Goal: Task Accomplishment & Management: Manage account settings

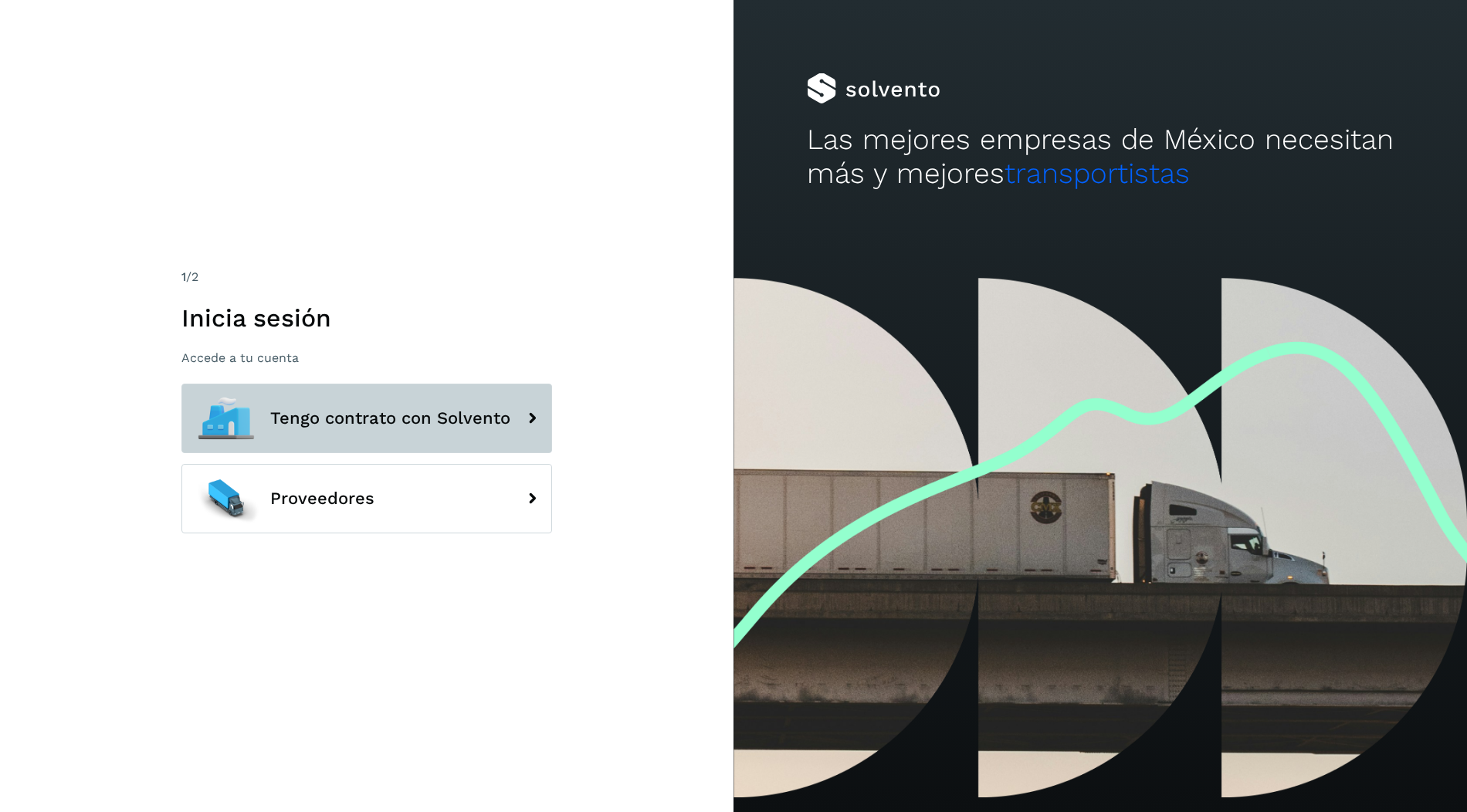
click at [485, 413] on span "Tengo contrato con Solvento" at bounding box center [391, 418] width 240 height 19
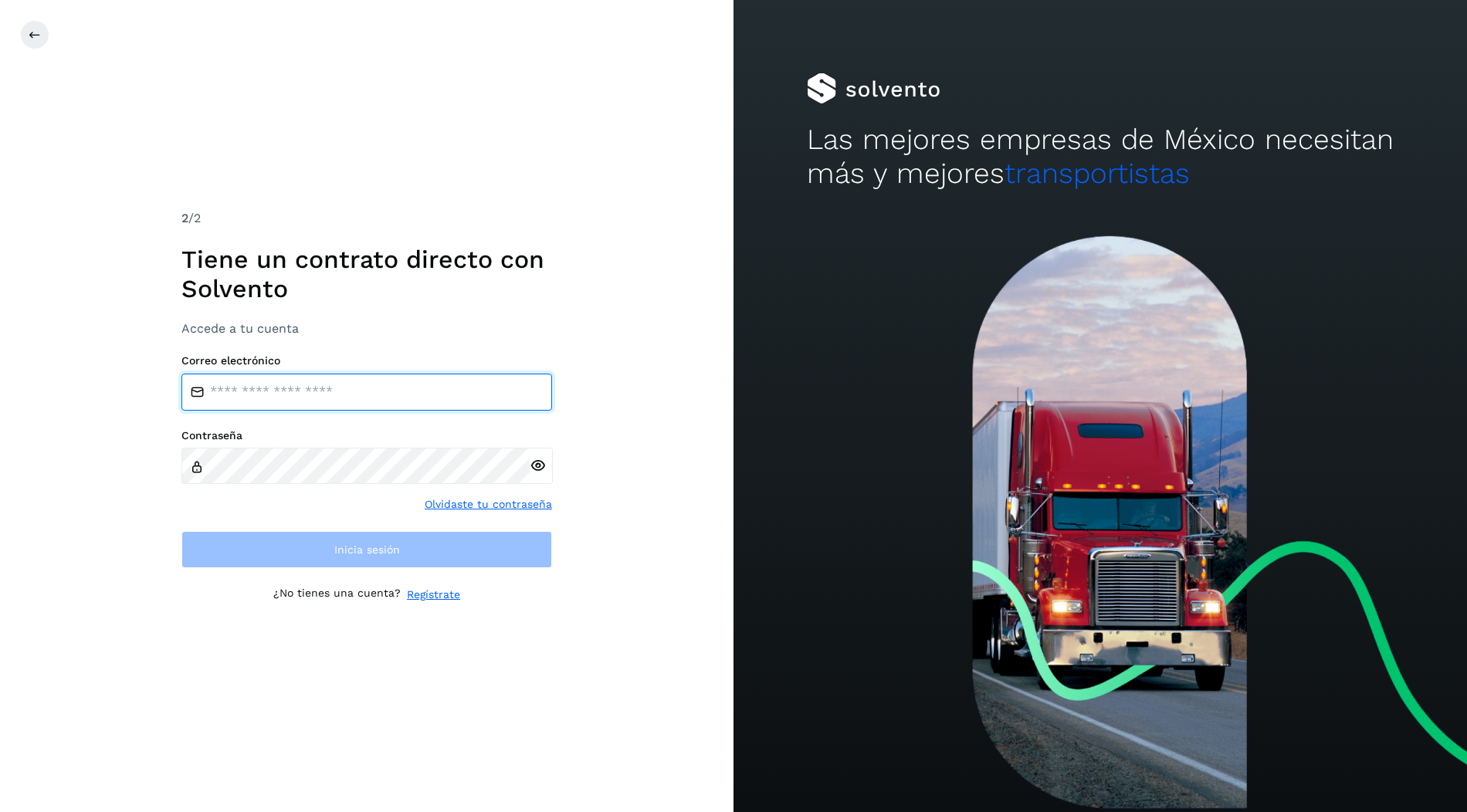
click at [472, 383] on input "email" at bounding box center [366, 391] width 370 height 37
type input "**********"
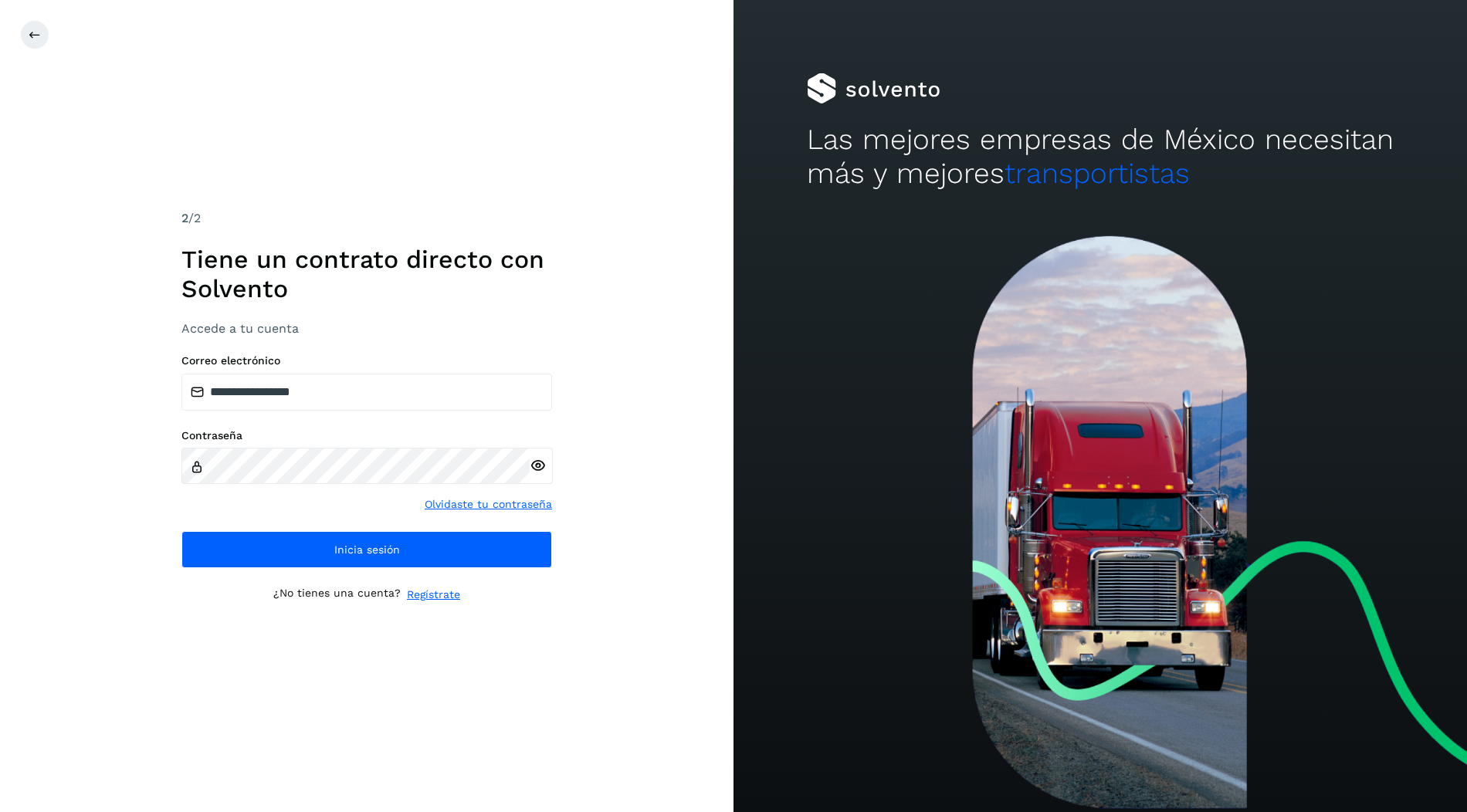
click at [530, 281] on h1 "Tiene un contrato directo con Solvento" at bounding box center [366, 274] width 370 height 60
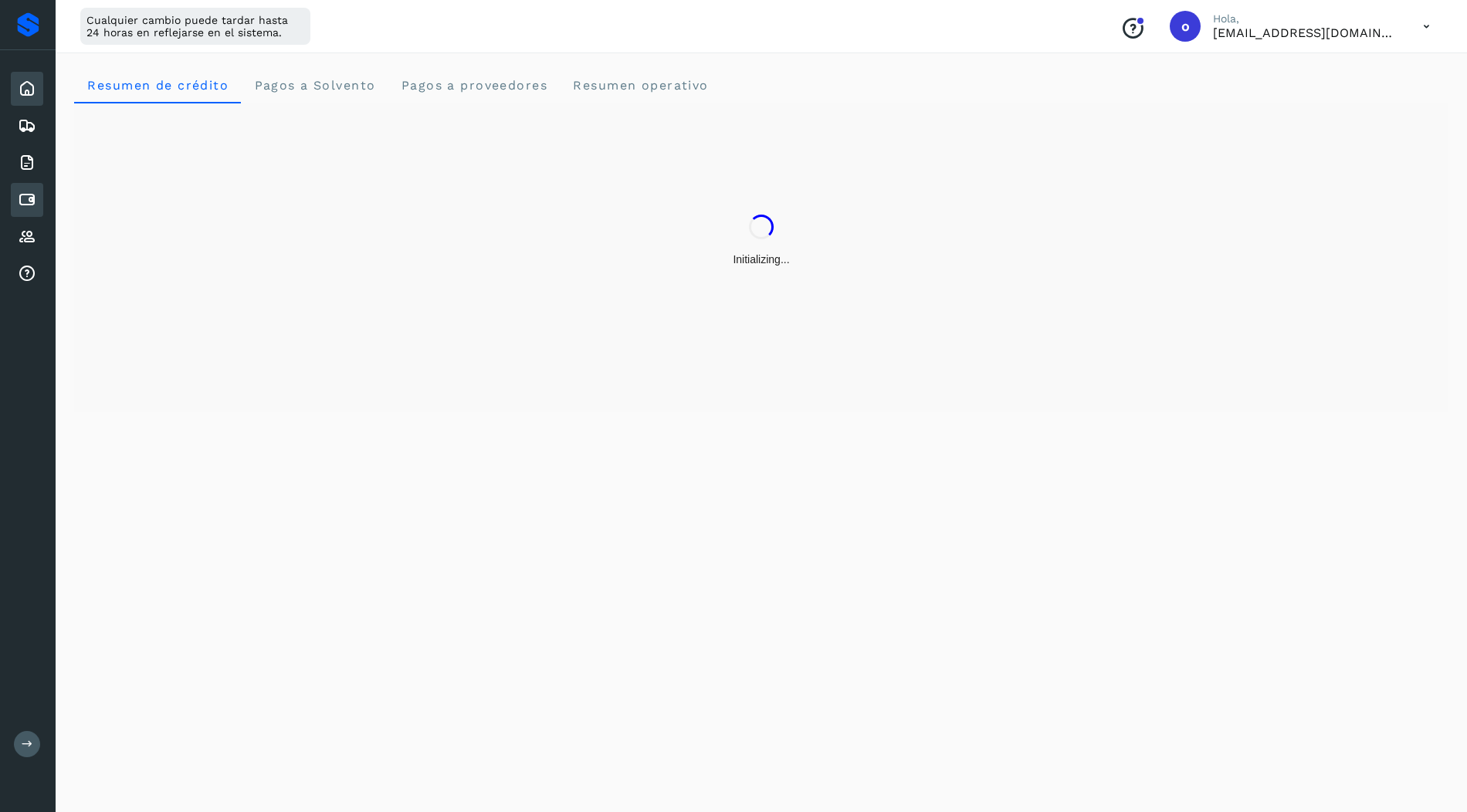
click at [25, 200] on icon at bounding box center [27, 199] width 19 height 19
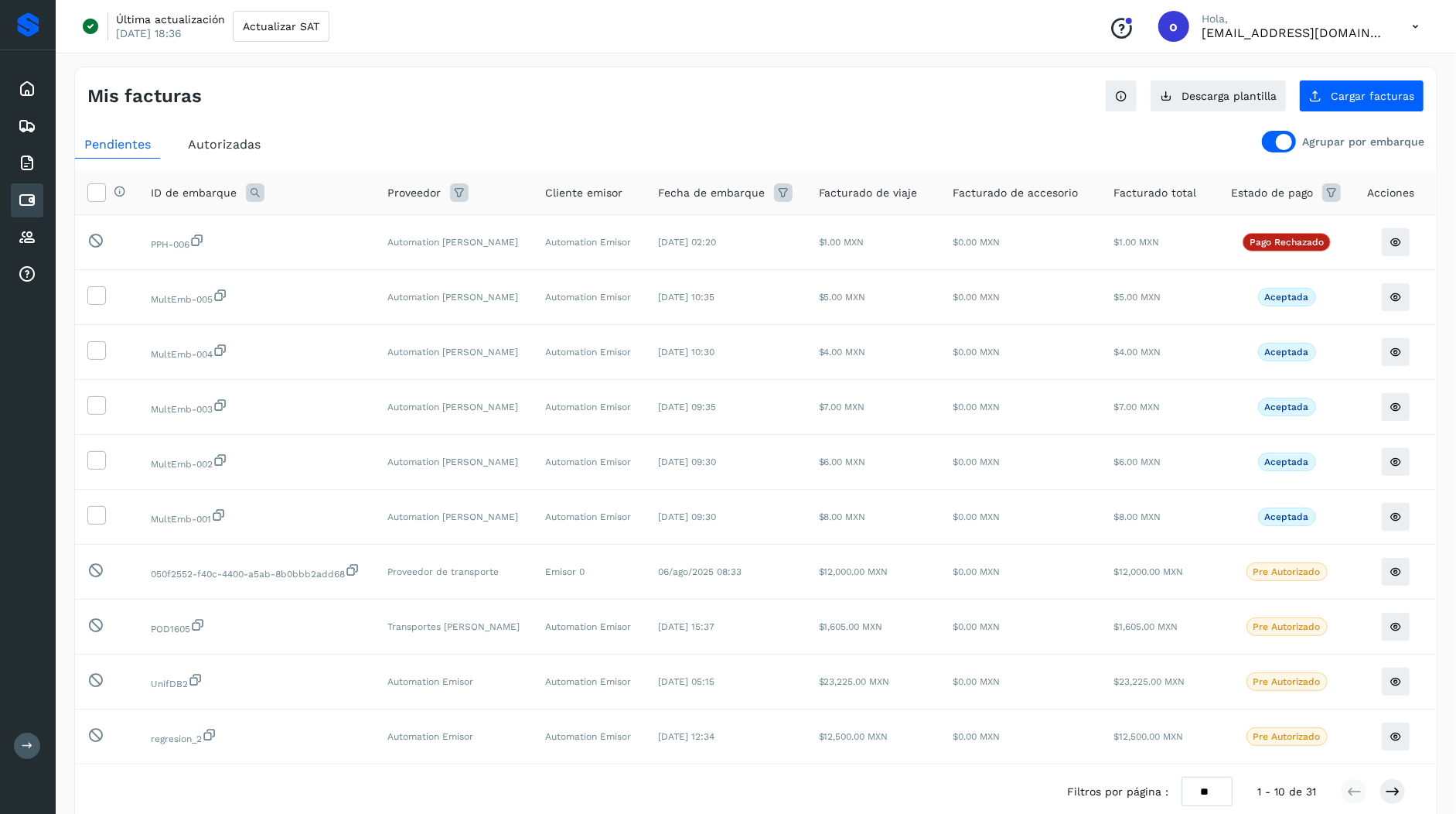
click at [1291, 147] on div at bounding box center [1284, 142] width 16 height 16
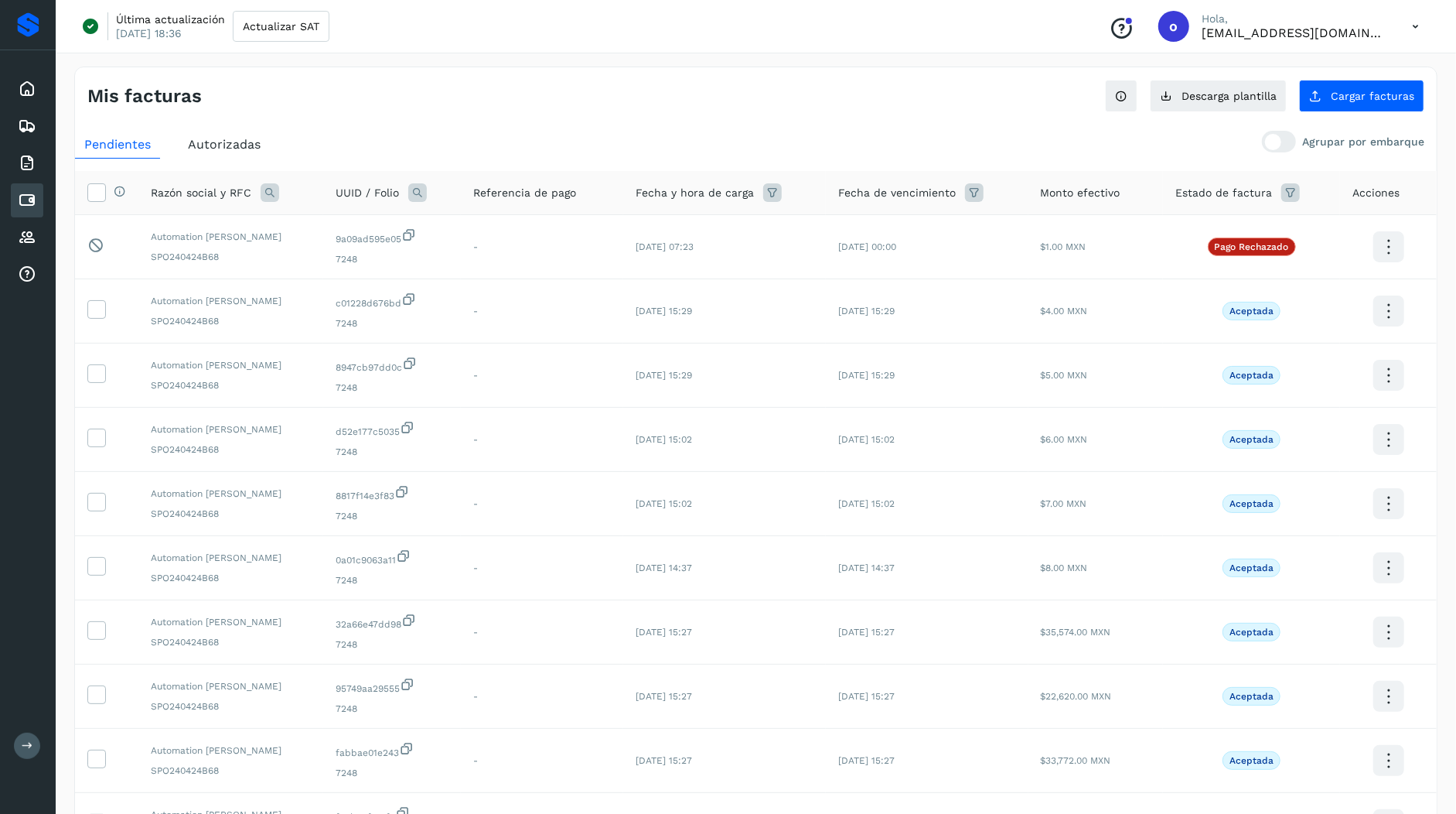
click at [245, 145] on span "Autorizadas" at bounding box center [224, 144] width 73 height 15
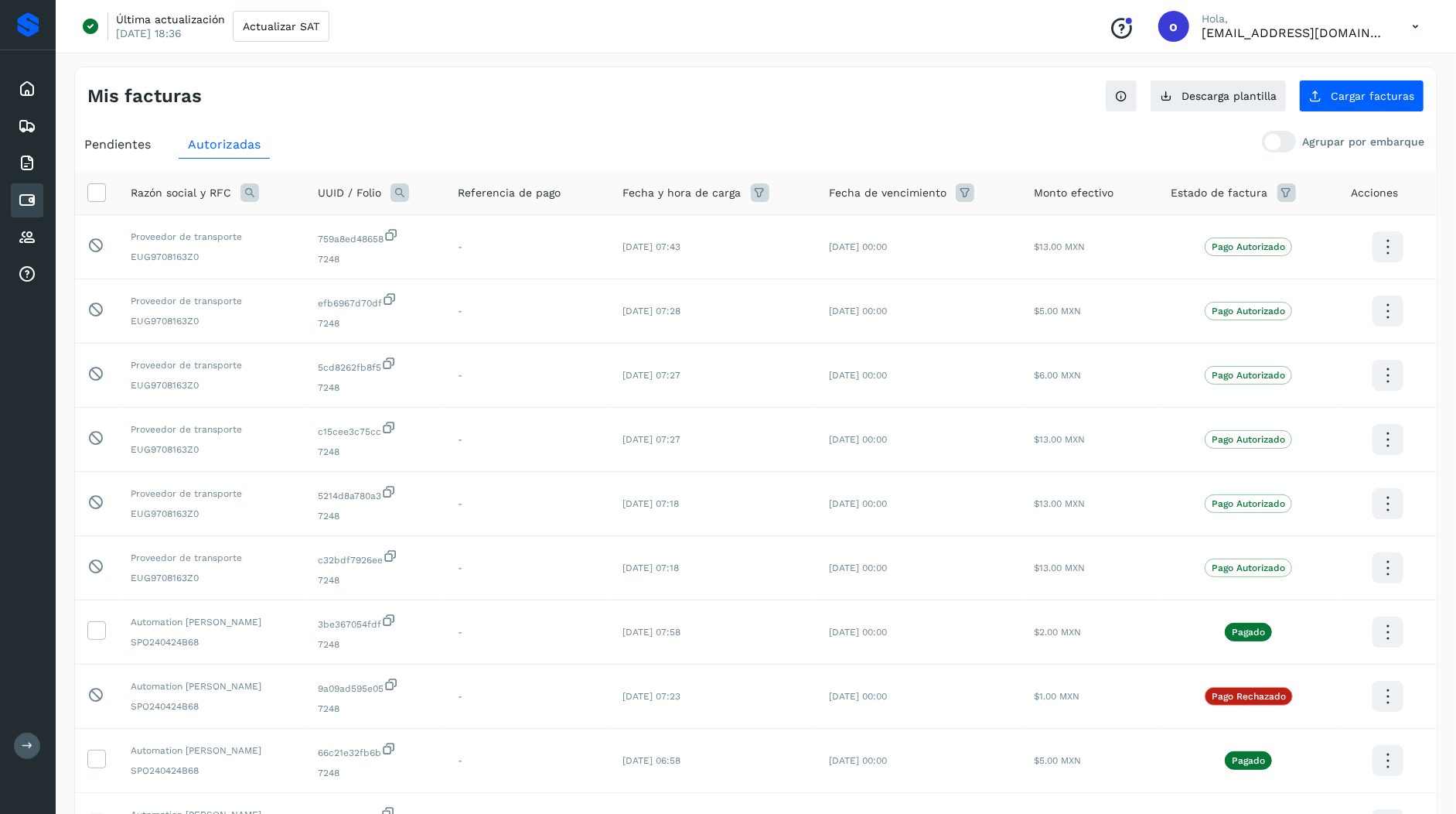
click at [136, 139] on span "Pendientes" at bounding box center [117, 144] width 66 height 15
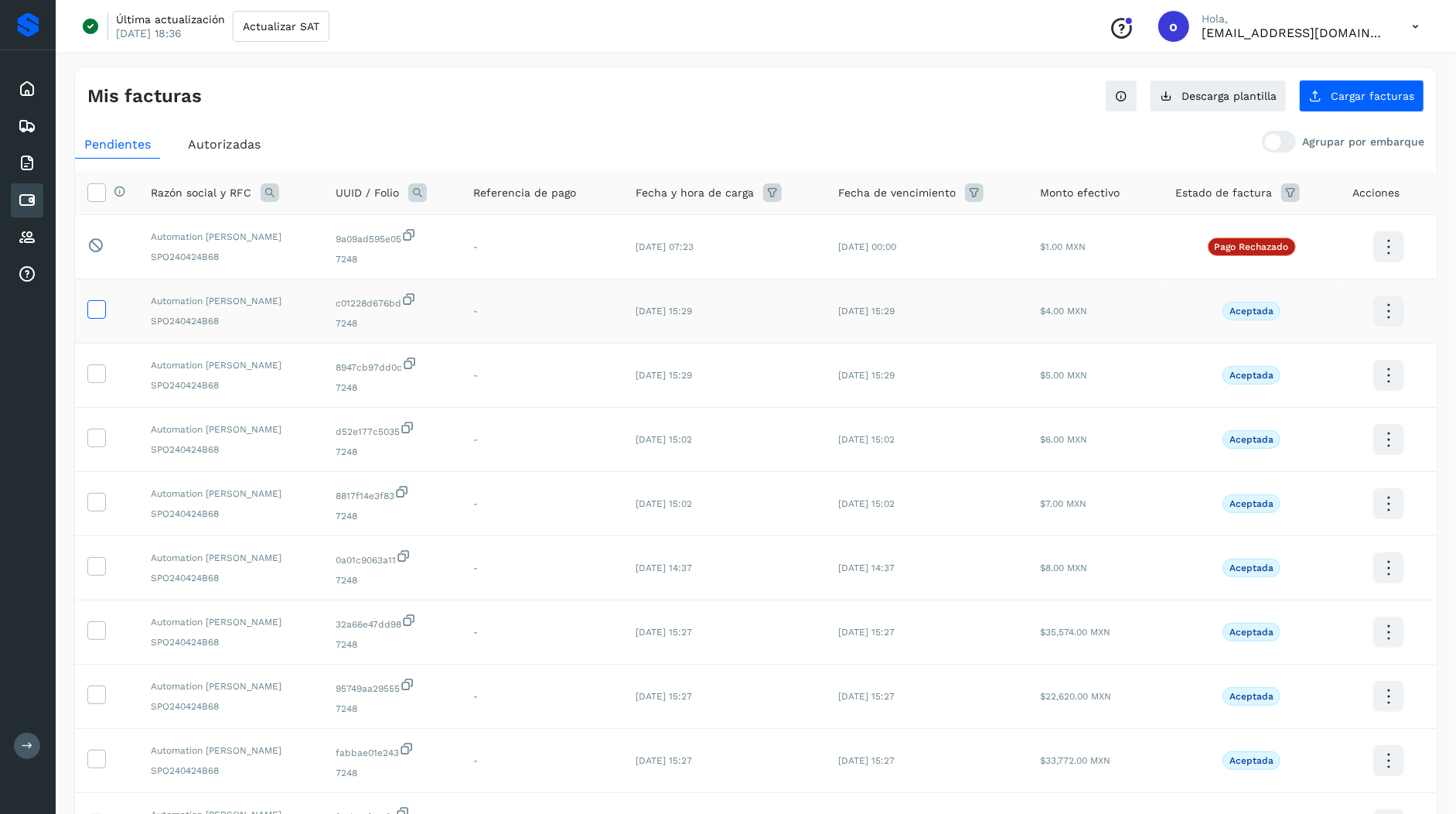
click at [103, 315] on icon at bounding box center [97, 309] width 16 height 16
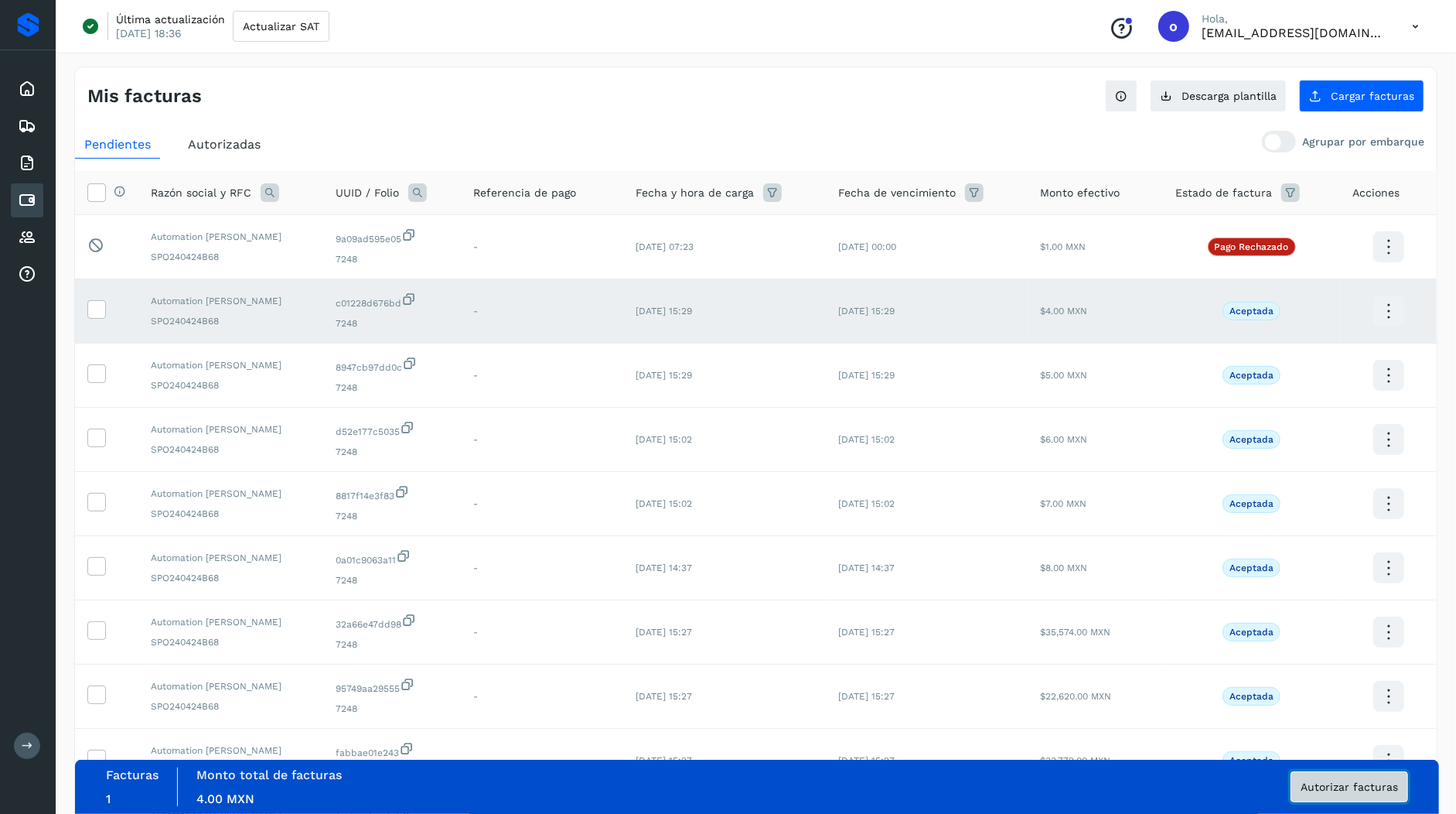
click at [1312, 779] on button "Autorizar facturas" at bounding box center [1350, 787] width 118 height 31
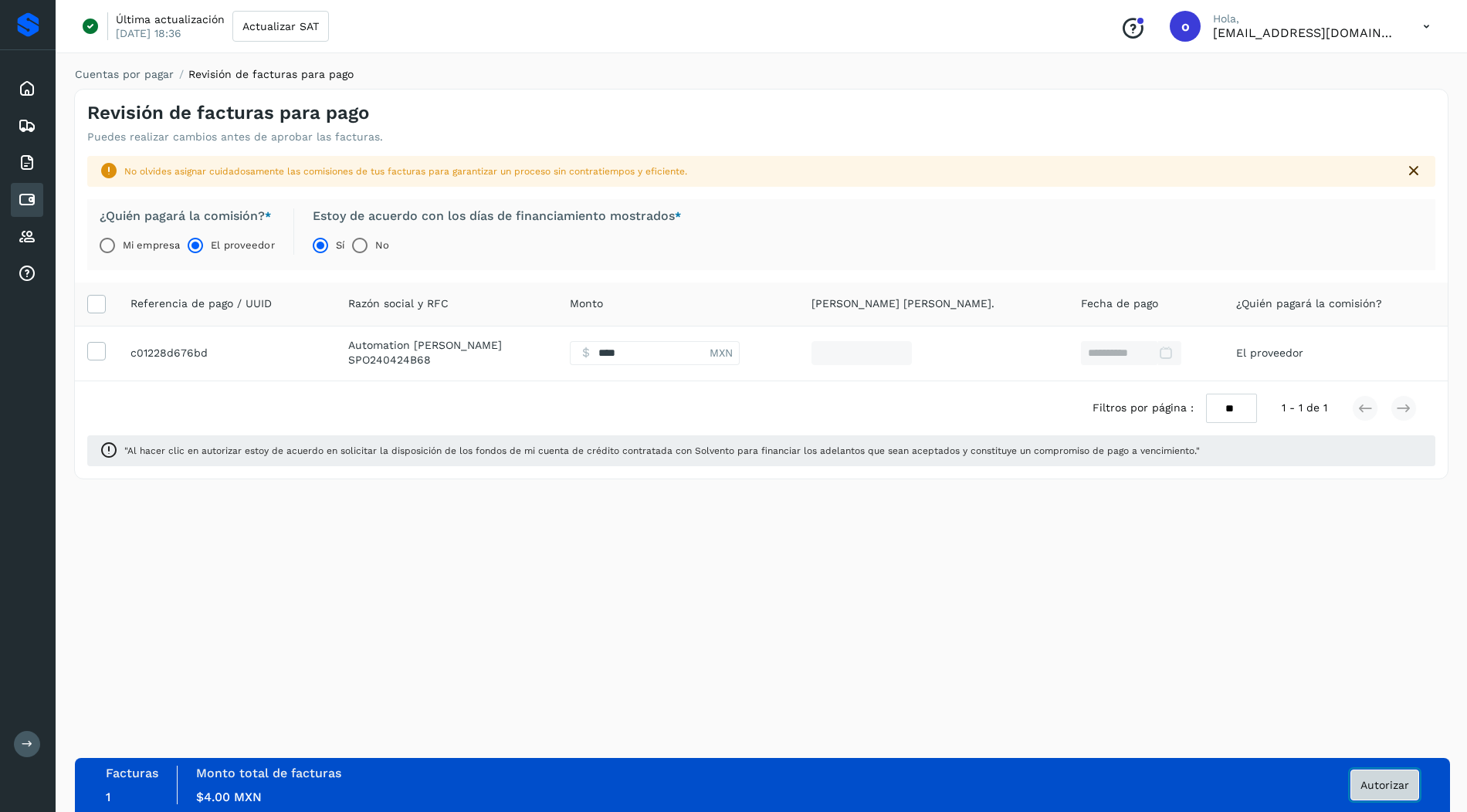
click at [1362, 790] on span "Autorizar" at bounding box center [1385, 784] width 49 height 11
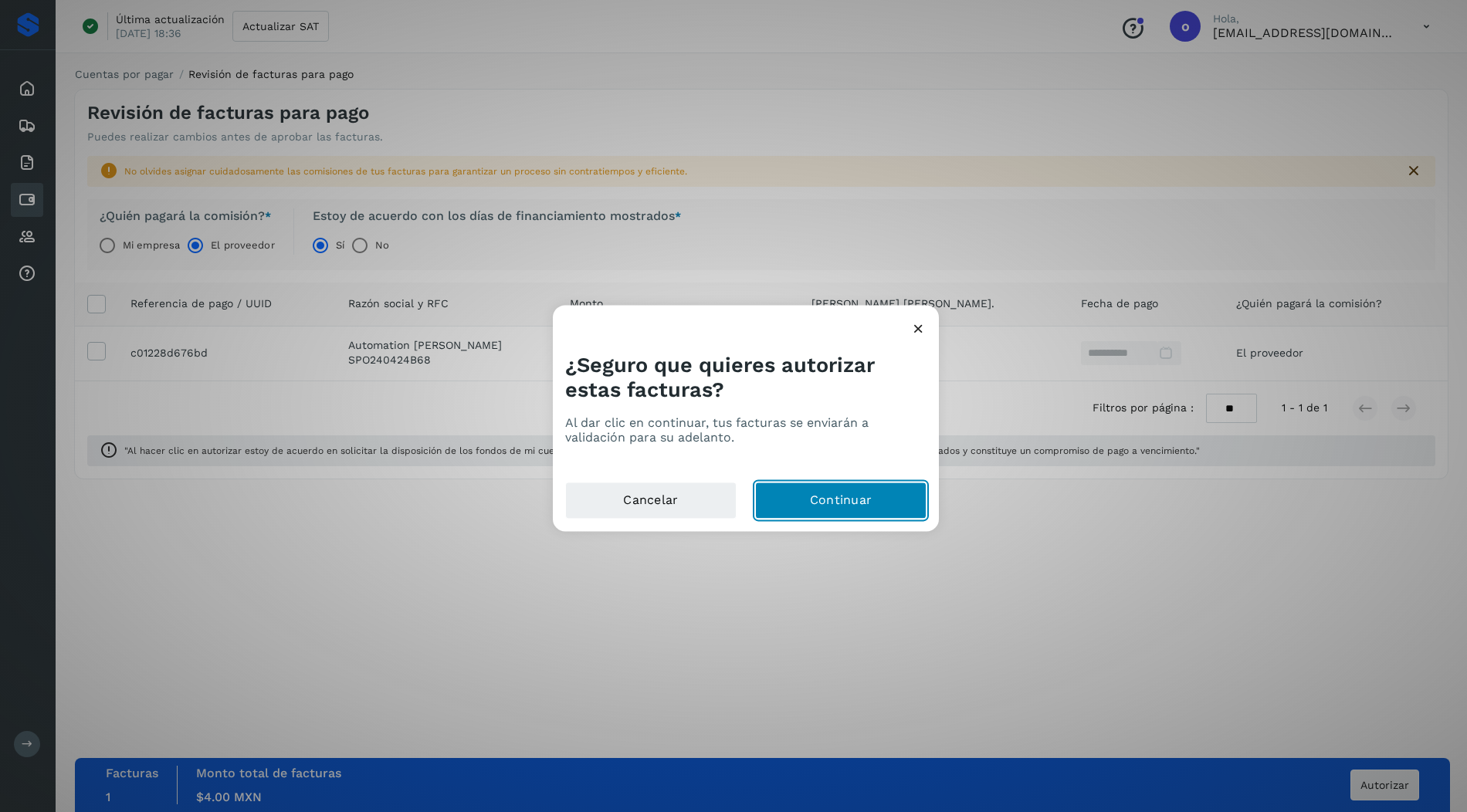
click at [860, 513] on button "Continuar" at bounding box center [841, 500] width 172 height 37
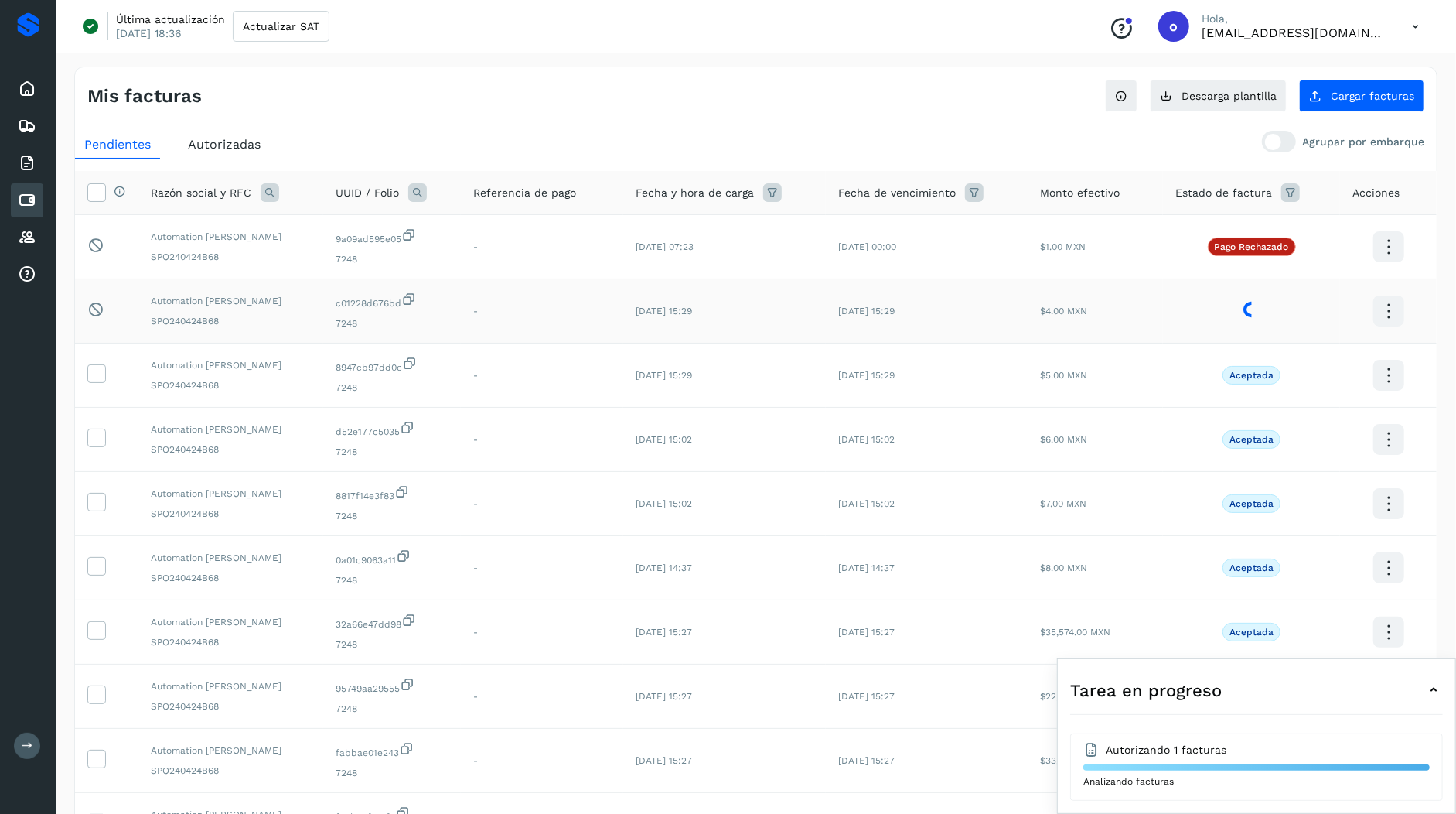
click at [403, 297] on icon at bounding box center [408, 299] width 16 height 16
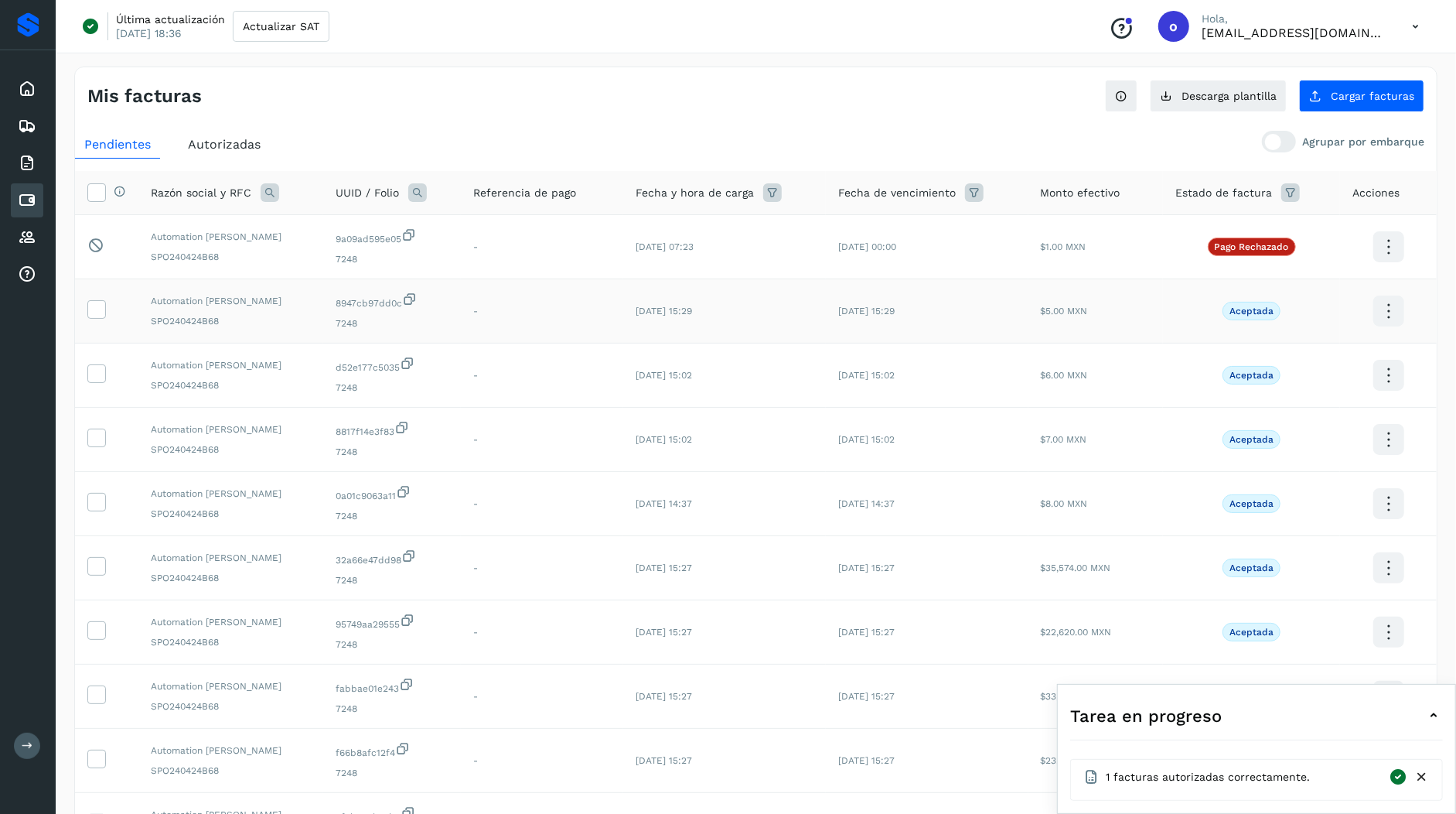
click at [1391, 320] on icon at bounding box center [1388, 311] width 36 height 36
click at [1335, 293] on button "Ver Detalle" at bounding box center [1311, 296] width 184 height 30
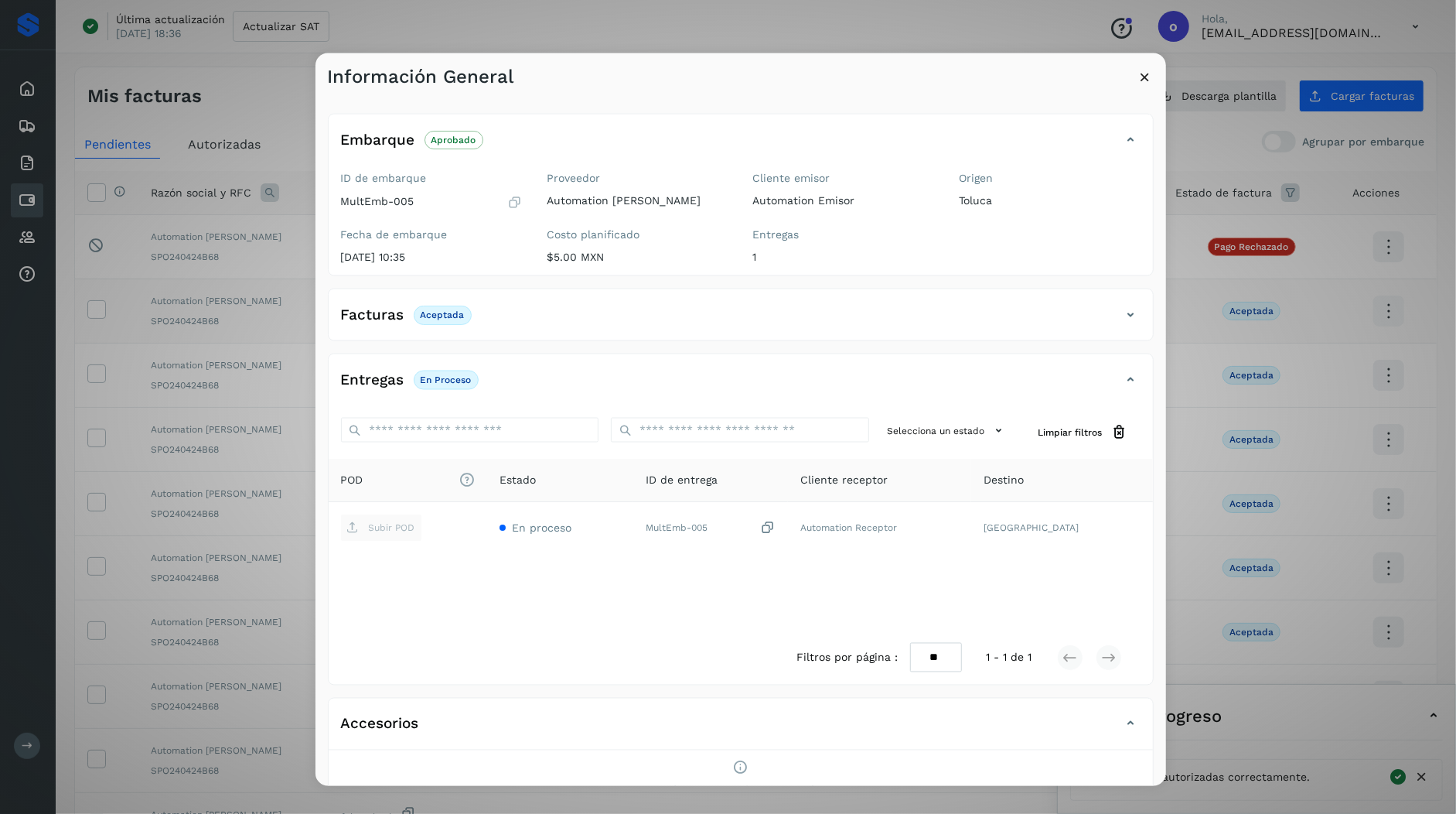
click at [1137, 68] on div "Información General" at bounding box center [740, 70] width 850 height 35
click at [1142, 72] on icon at bounding box center [1146, 77] width 16 height 16
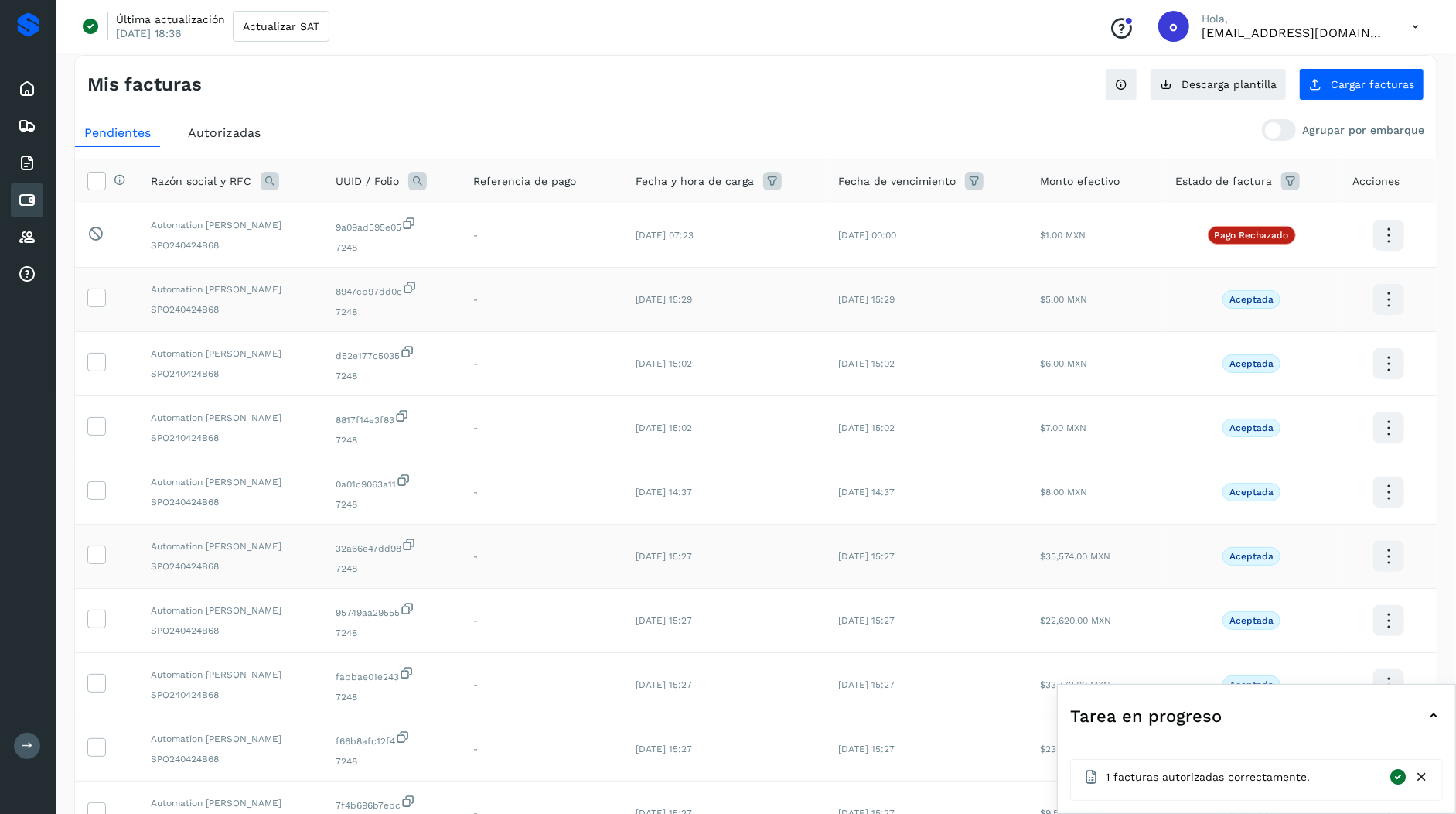
scroll to position [173, 0]
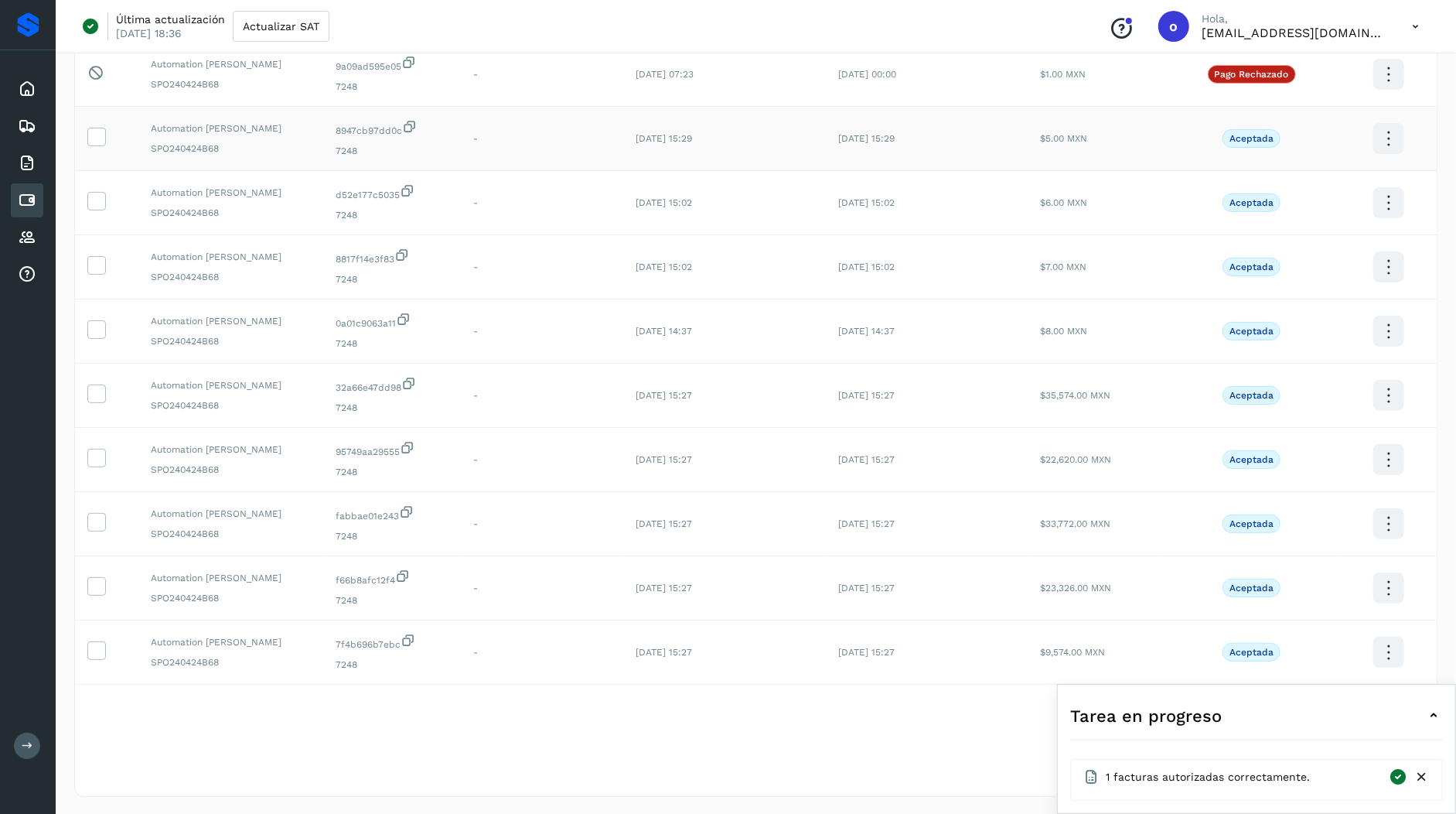
click at [1433, 712] on icon at bounding box center [1433, 716] width 19 height 19
click at [1397, 712] on icon at bounding box center [1392, 712] width 16 height 16
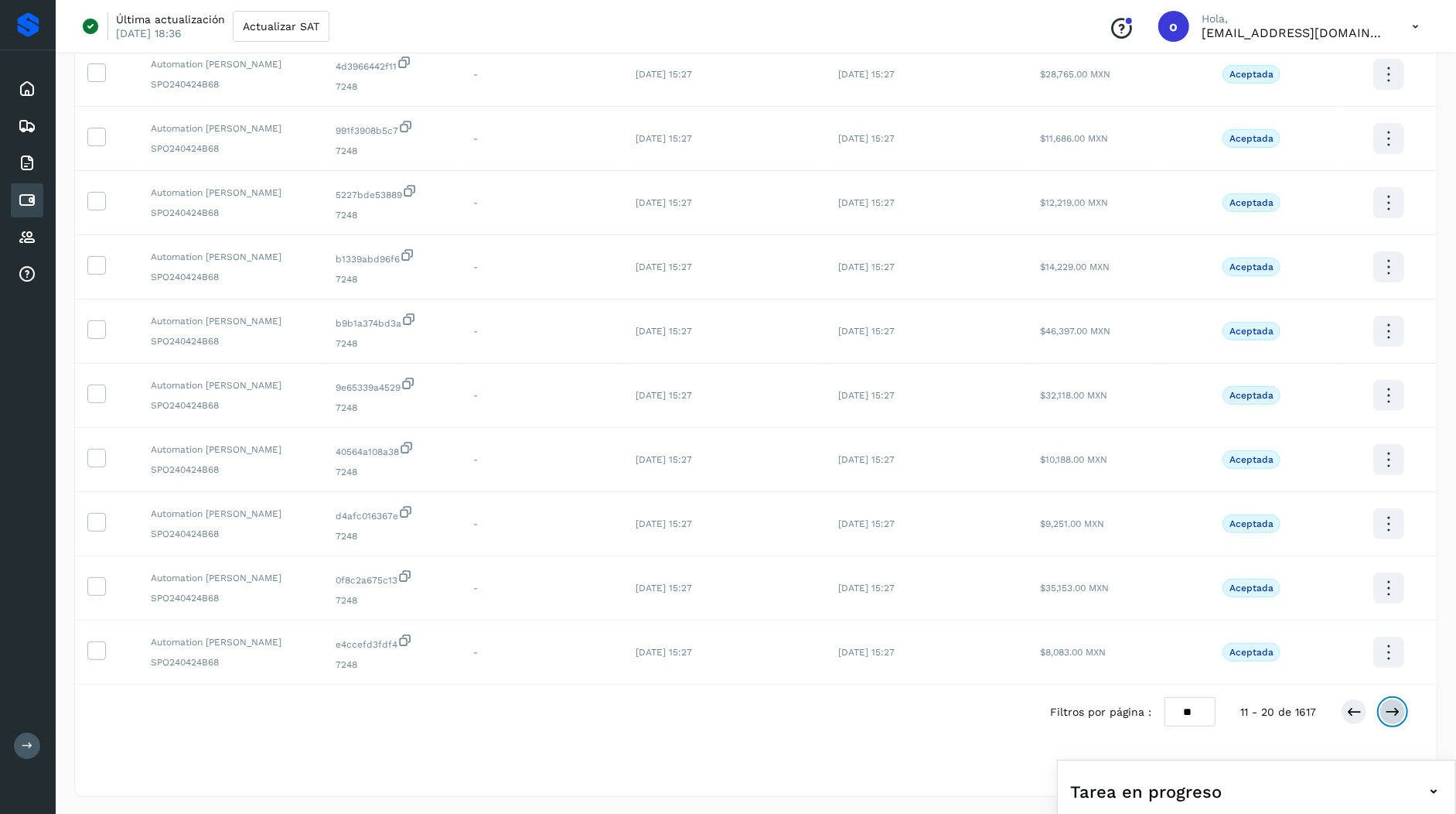
click at [1399, 712] on icon at bounding box center [1392, 712] width 16 height 16
click at [1400, 716] on icon at bounding box center [1392, 712] width 16 height 16
click at [1401, 717] on button at bounding box center [1392, 712] width 26 height 26
click at [1401, 721] on div "Filtros por página : ** ** ** 41 - 50 de 1617" at bounding box center [756, 712] width 1362 height 54
click at [1401, 715] on button at bounding box center [1392, 712] width 26 height 26
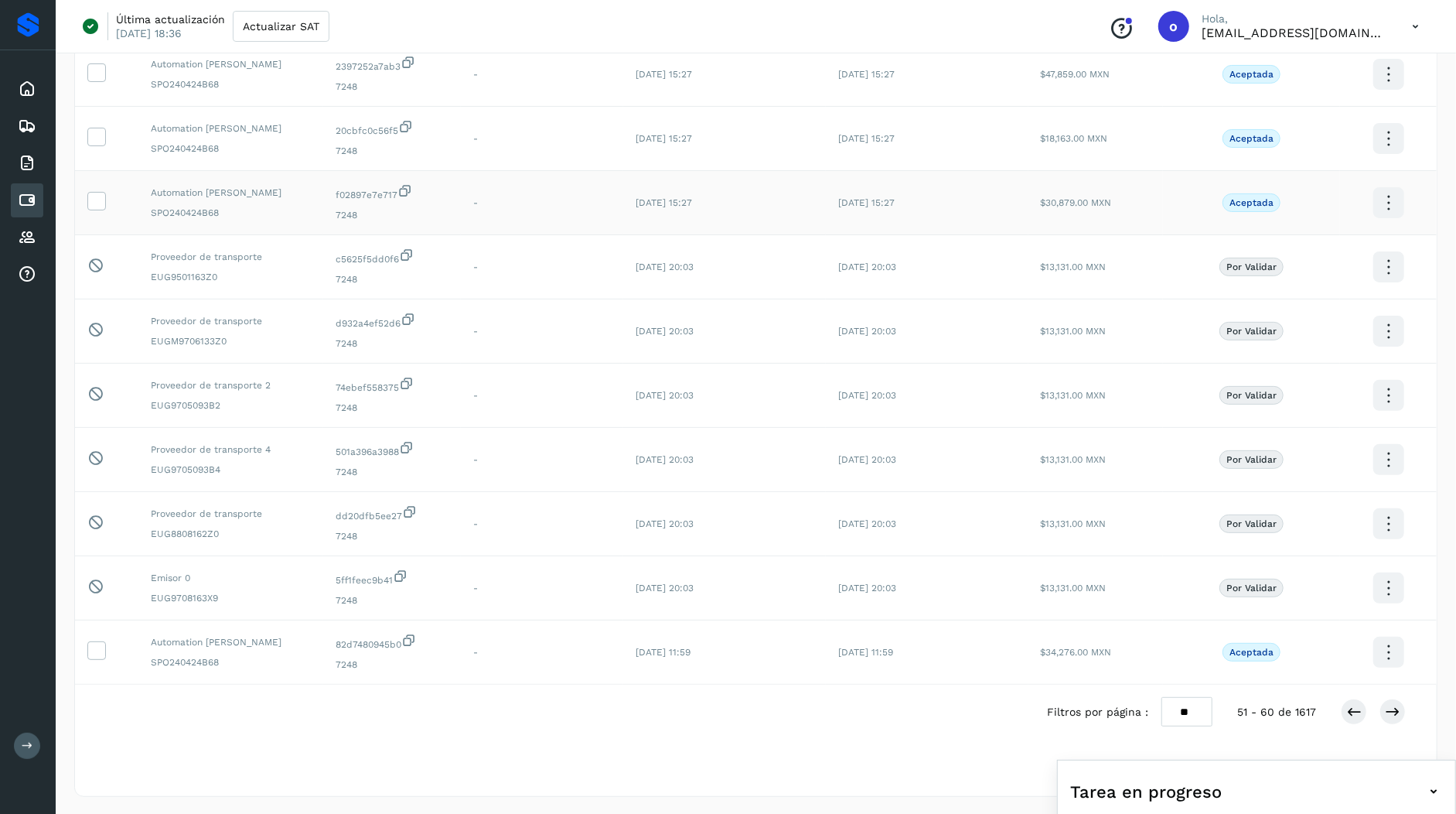
click at [1376, 201] on icon at bounding box center [1388, 203] width 36 height 36
click at [1324, 193] on button "Ver Detalle" at bounding box center [1311, 188] width 184 height 30
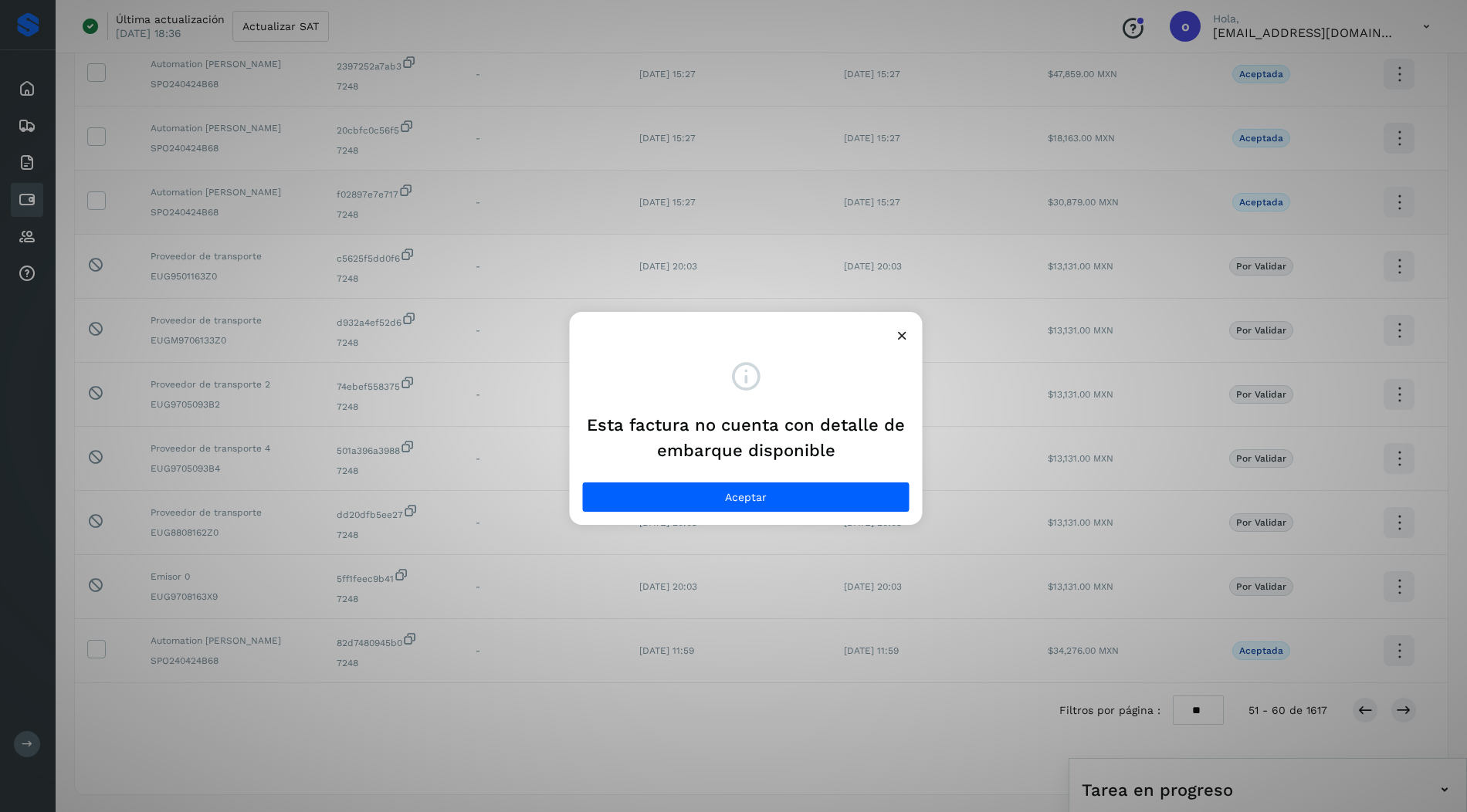
click at [901, 338] on icon at bounding box center [902, 336] width 16 height 16
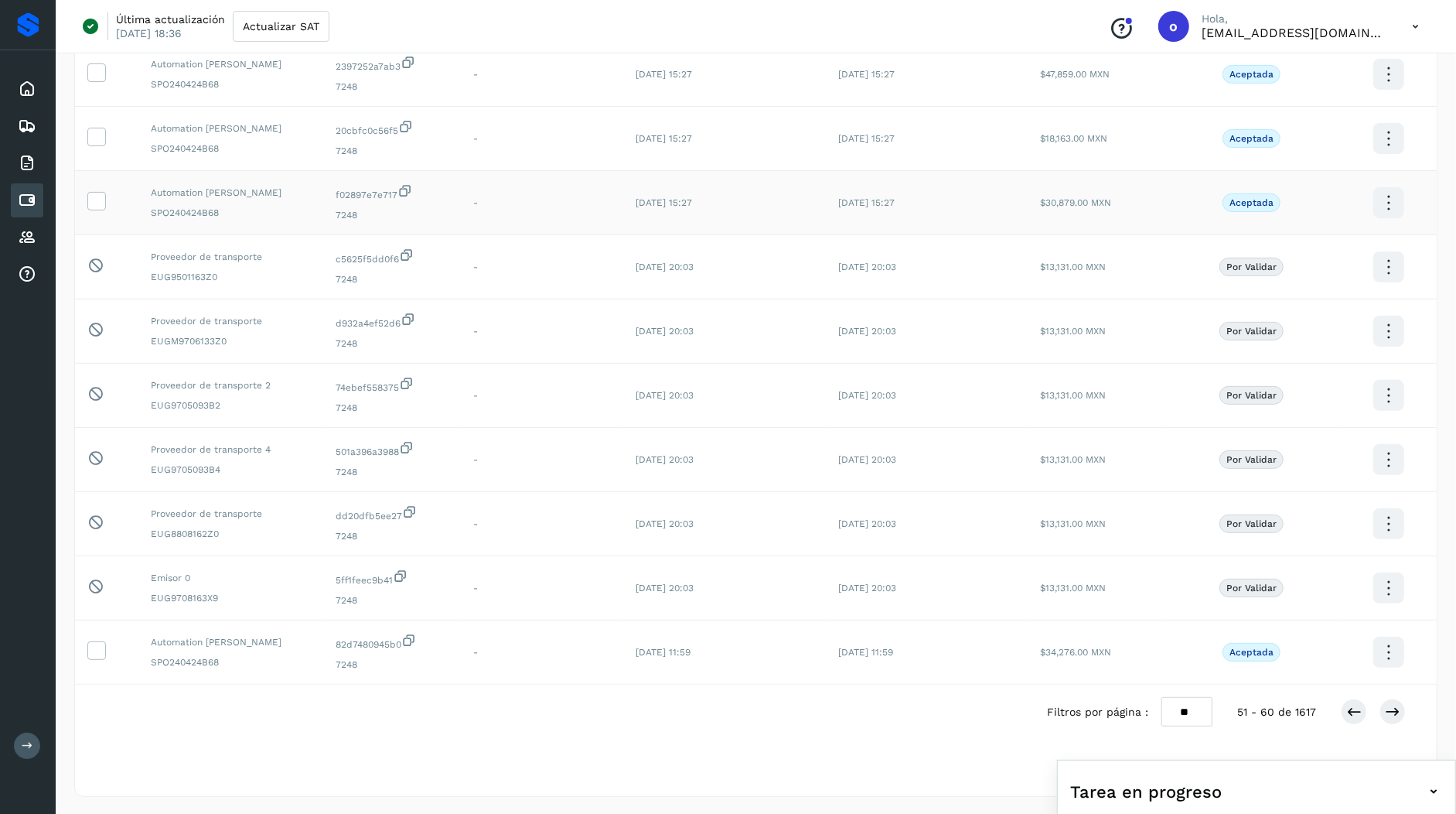
click at [408, 188] on icon at bounding box center [405, 191] width 16 height 16
click at [98, 201] on icon at bounding box center [97, 200] width 16 height 16
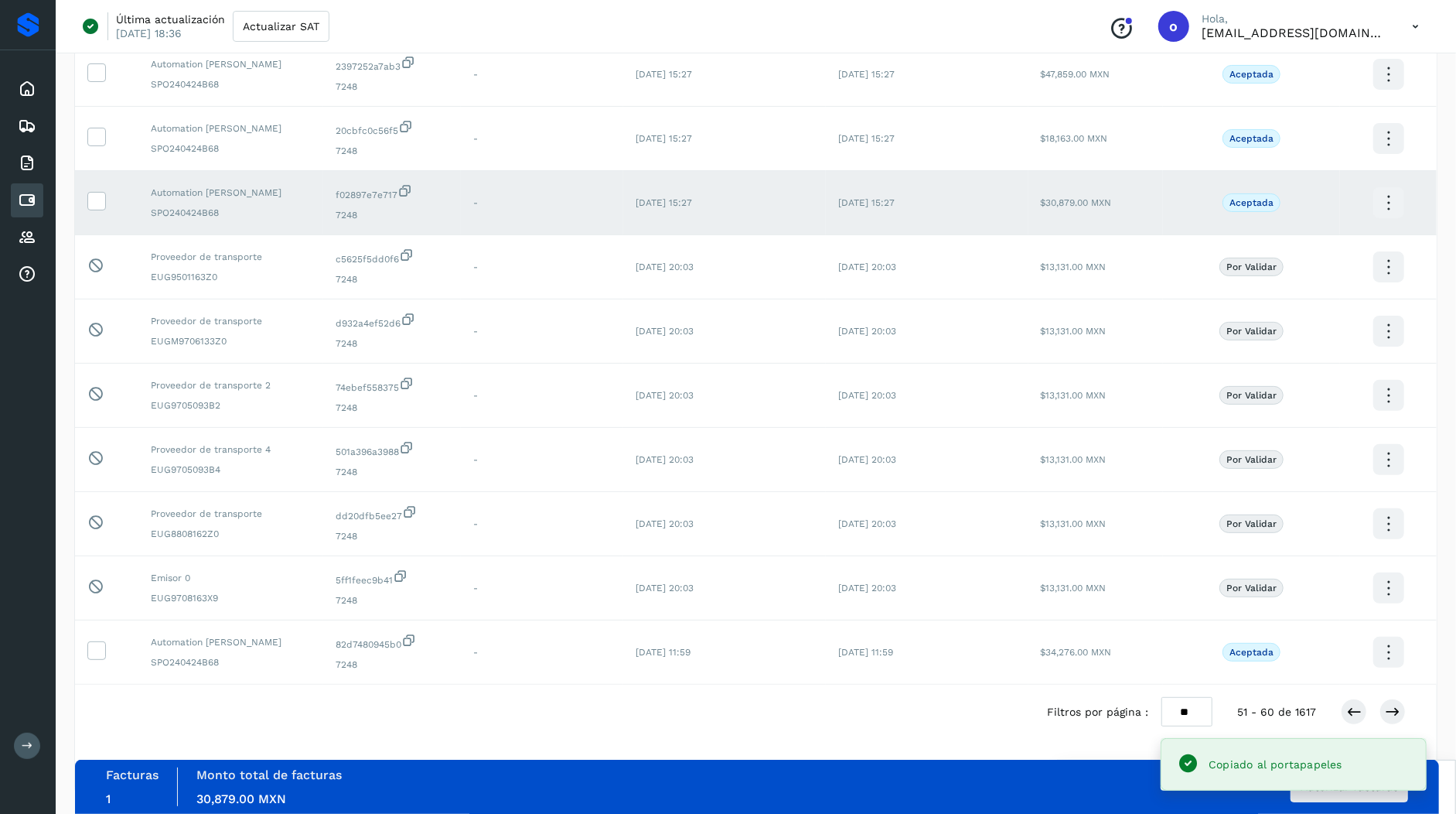
click at [241, 799] on span "30,879.00 MXN" at bounding box center [241, 798] width 90 height 15
copy span "30,879.00"
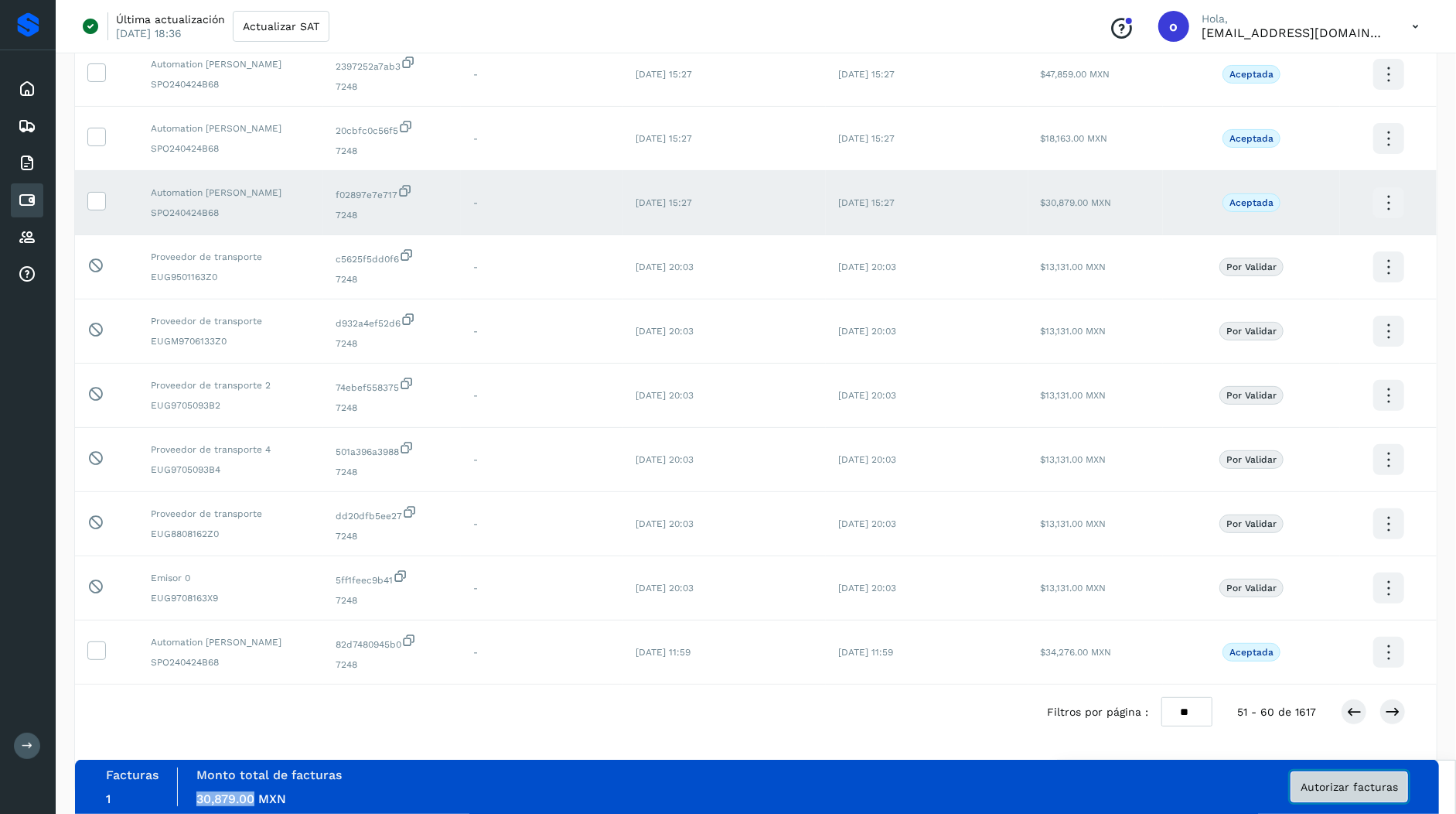
click at [1368, 792] on span "Autorizar facturas" at bounding box center [1349, 786] width 97 height 11
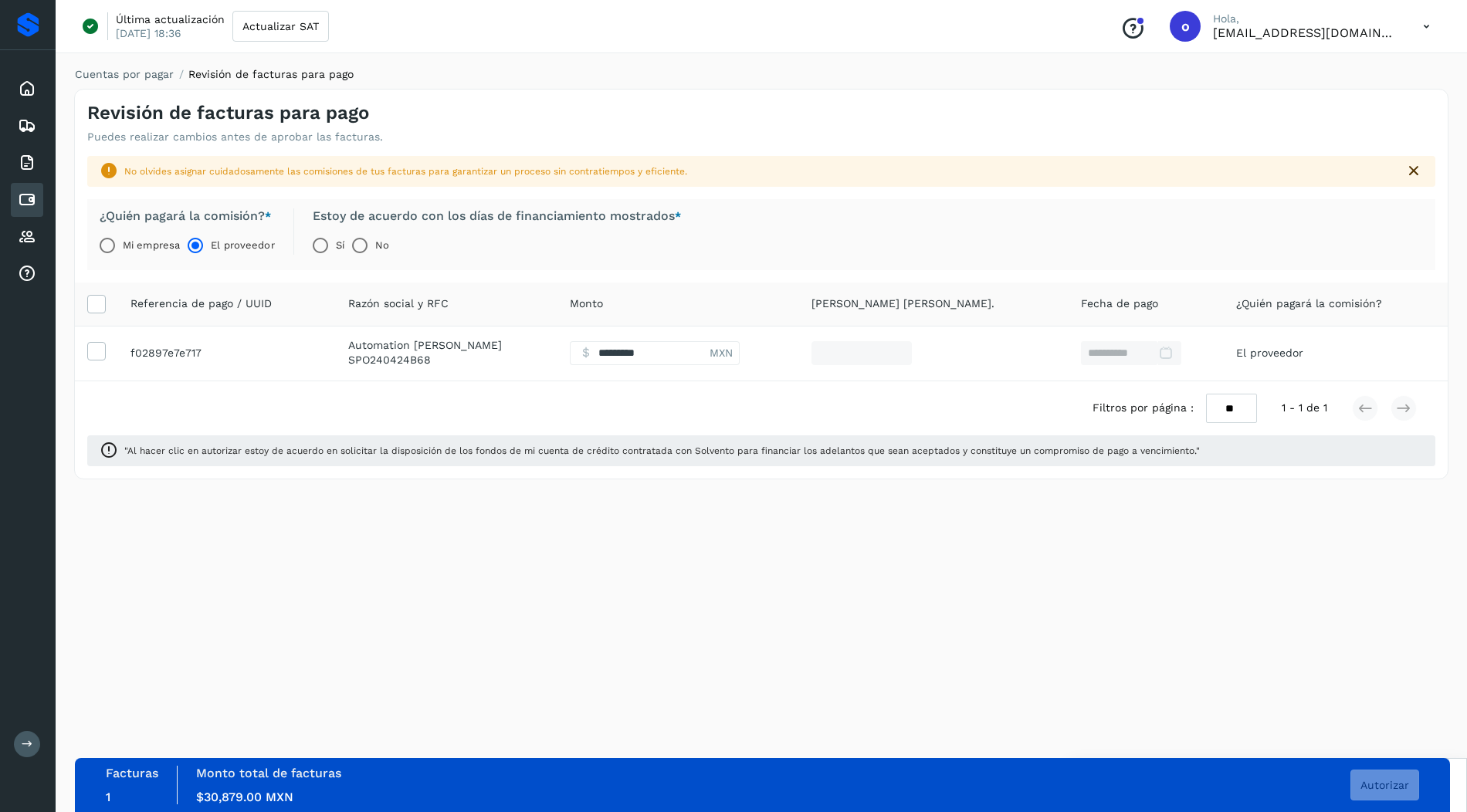
click at [338, 251] on label "Sí" at bounding box center [340, 246] width 8 height 31
click at [1391, 785] on span "Autorizar" at bounding box center [1385, 784] width 49 height 11
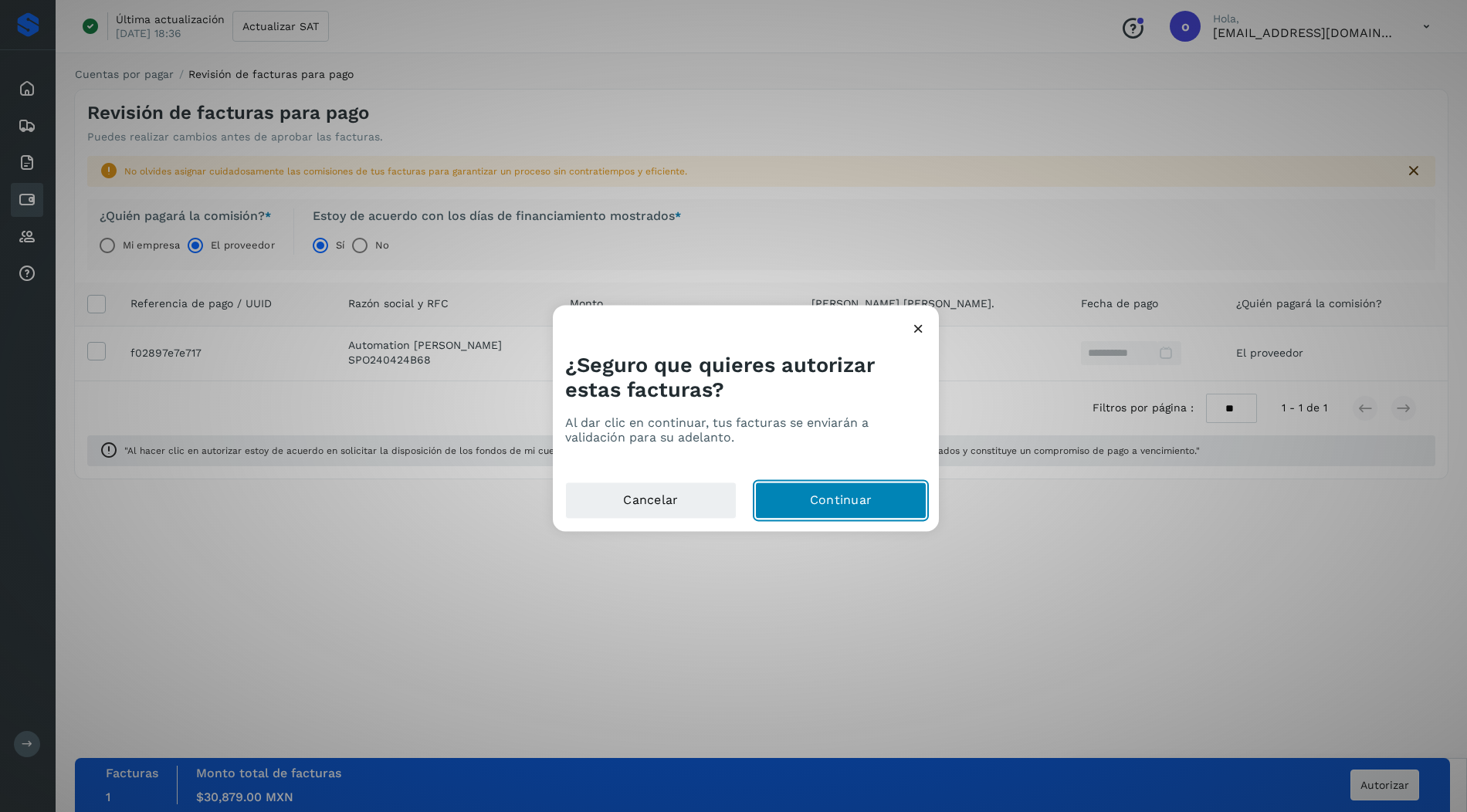
click at [869, 510] on button "Continuar" at bounding box center [841, 500] width 172 height 37
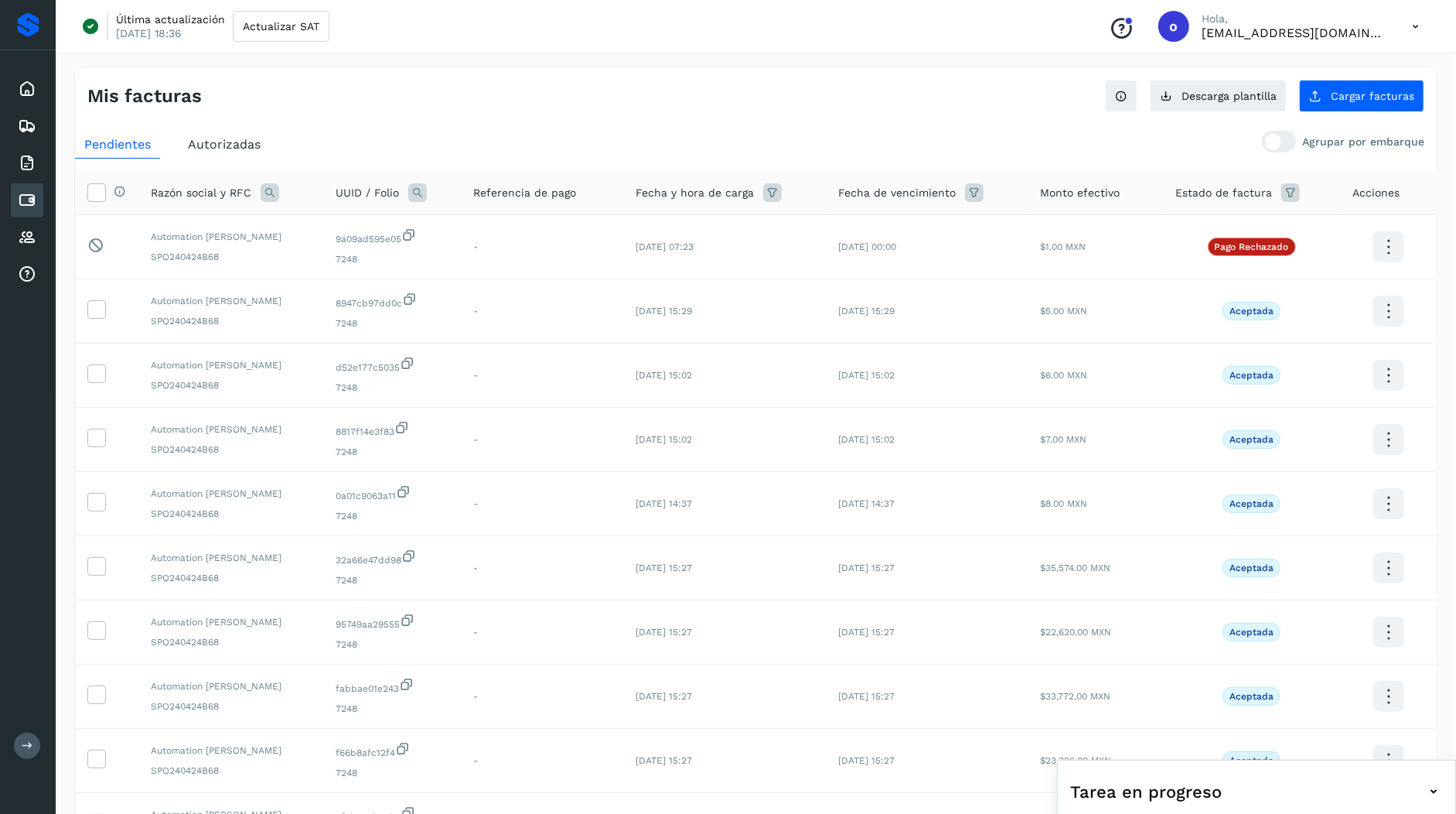
click at [210, 145] on span "Autorizadas" at bounding box center [224, 144] width 73 height 15
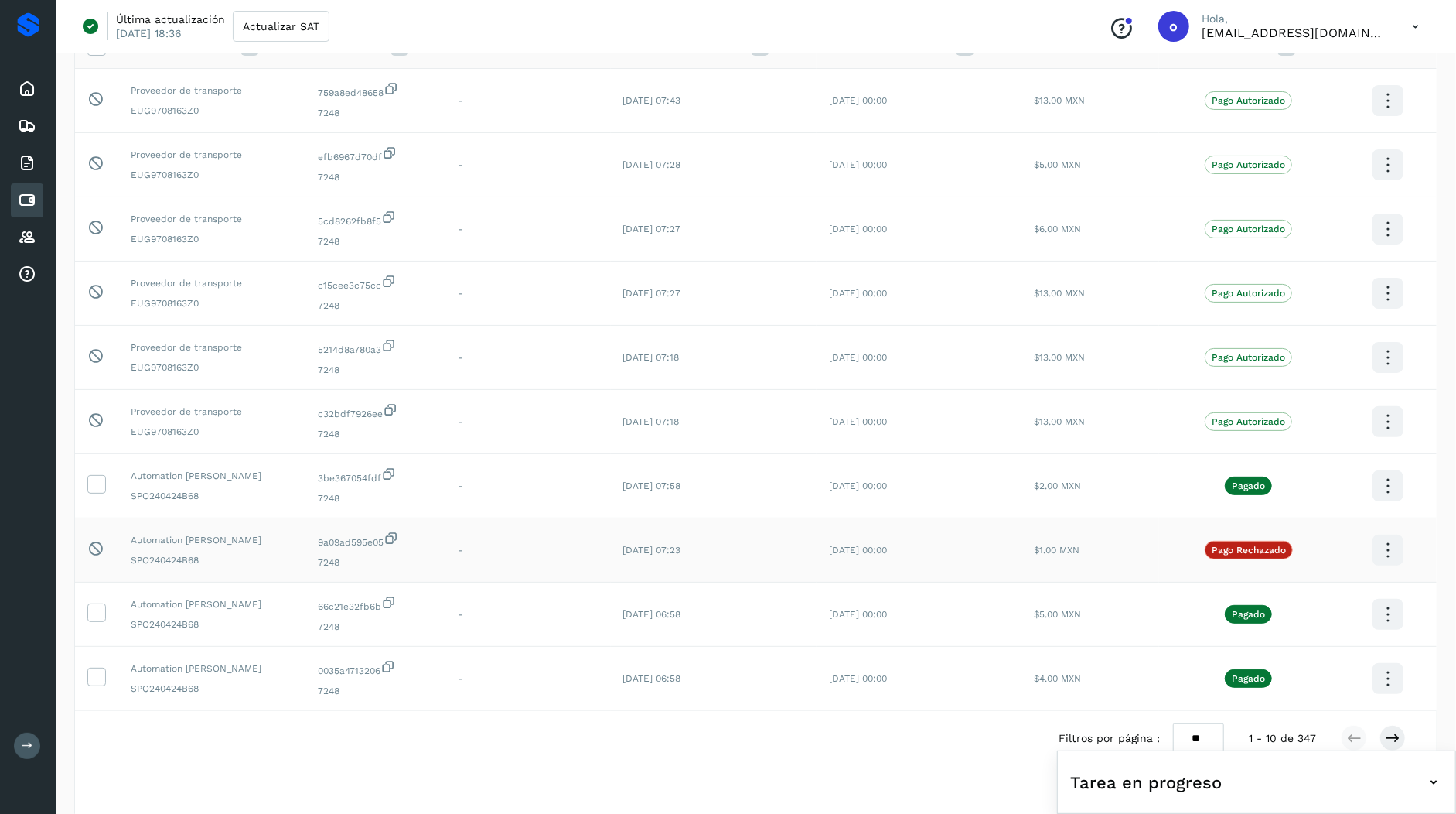
scroll to position [143, 0]
click at [1378, 726] on div "Filtros por página : ** ** ** 1 - 10 de 347" at bounding box center [1244, 741] width 371 height 29
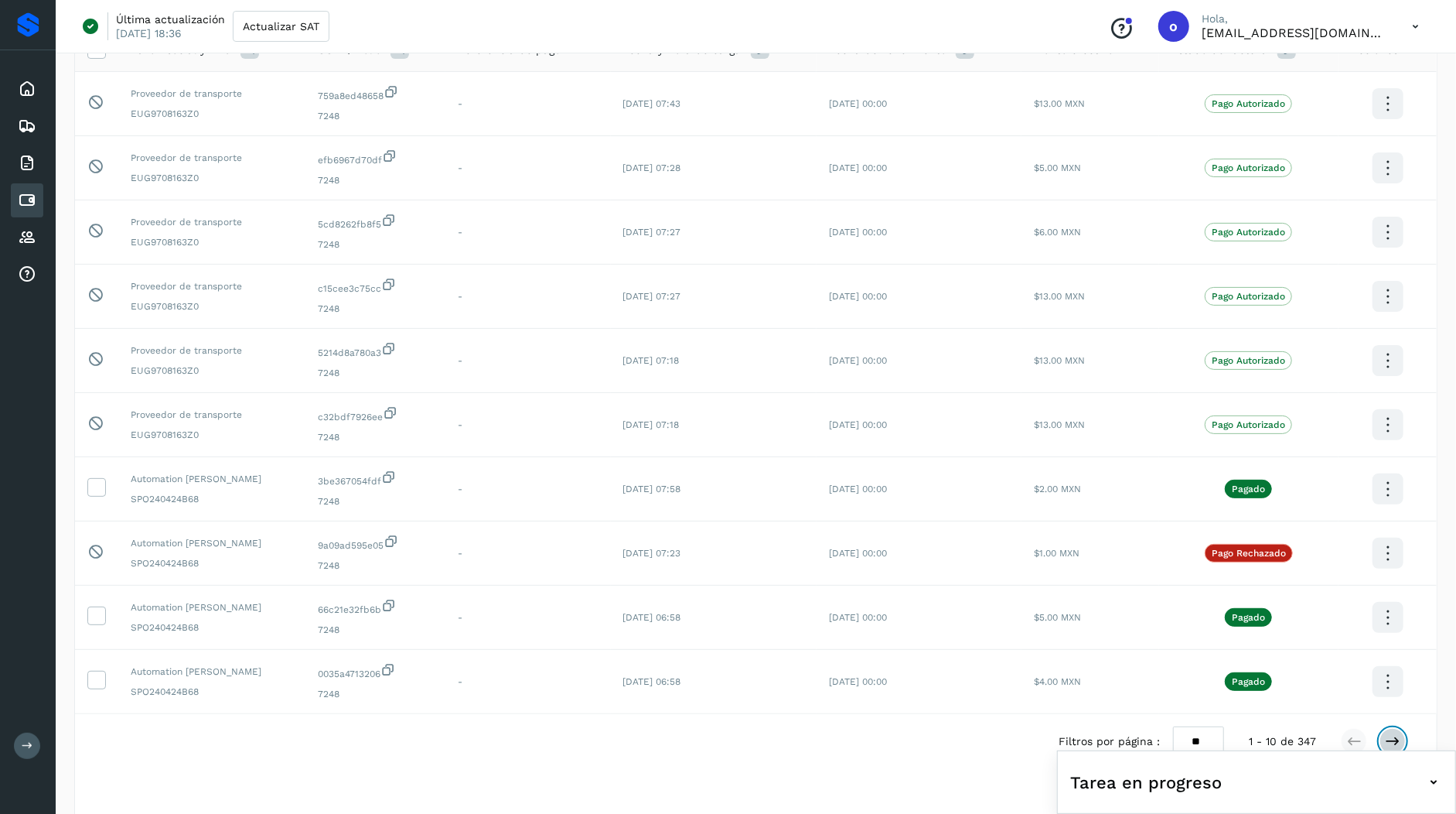
click at [1393, 736] on icon at bounding box center [1392, 741] width 16 height 16
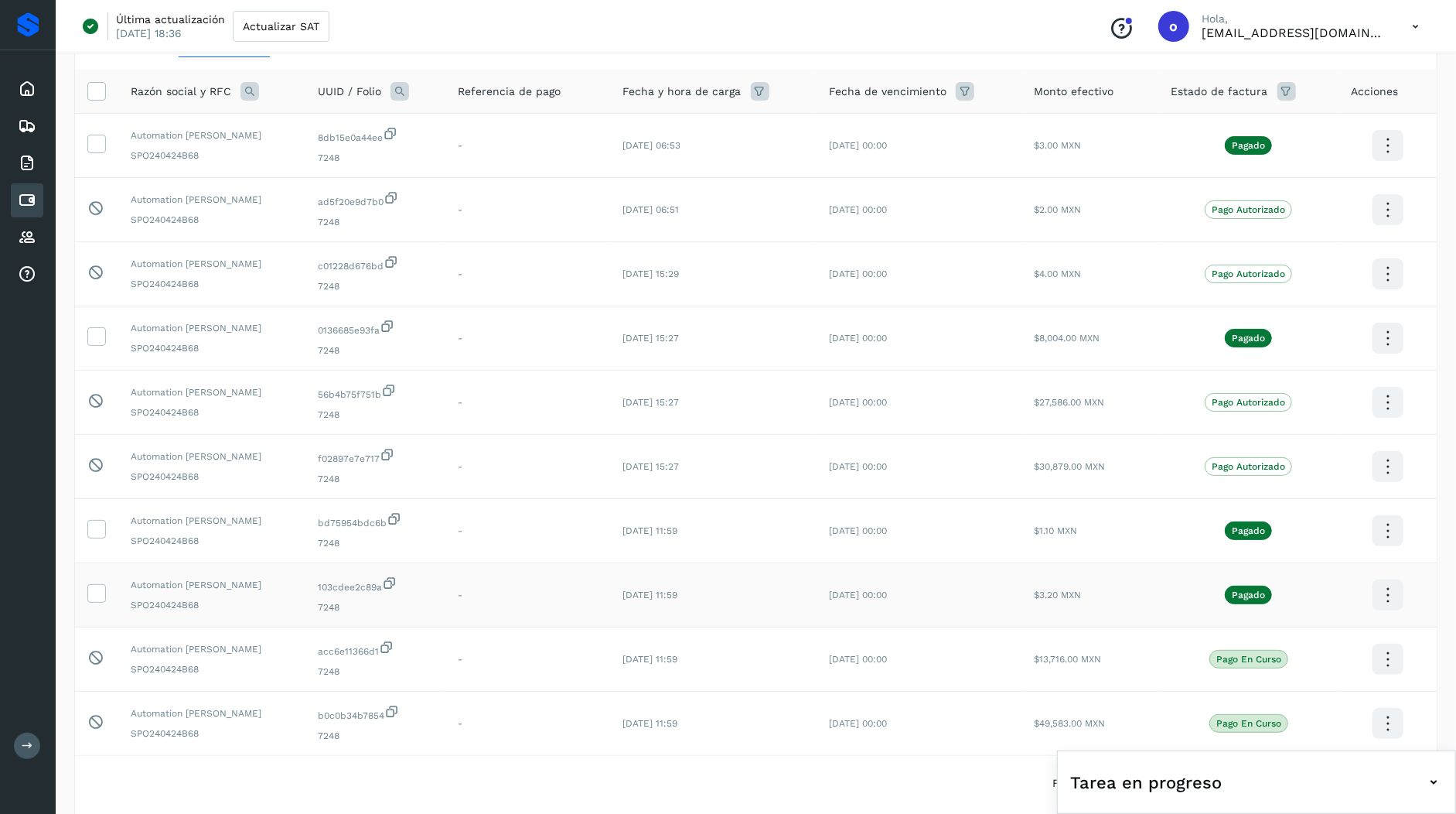
scroll to position [173, 0]
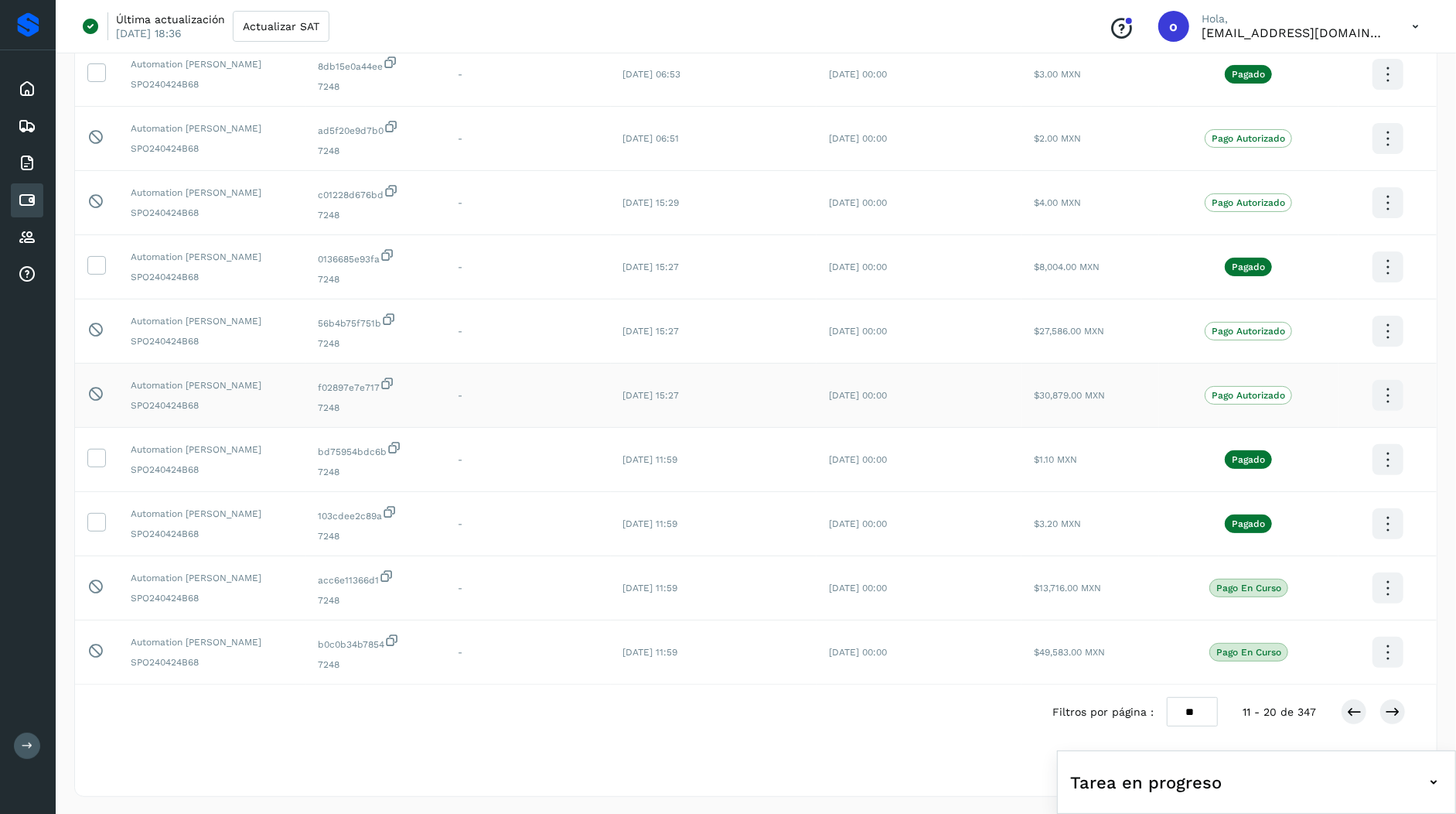
click at [385, 384] on icon at bounding box center [387, 383] width 16 height 16
